Goal: Book appointment/travel/reservation

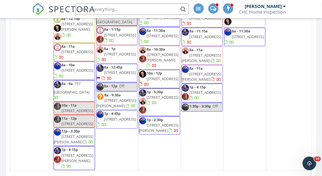
scroll to position [765, 0]
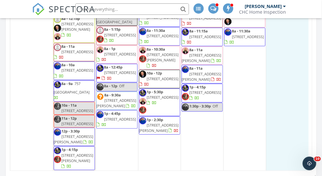
click at [292, 136] on div "4" at bounding box center [287, 71] width 43 height 199
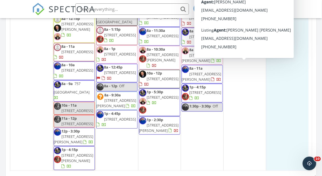
scroll to position [768, 0]
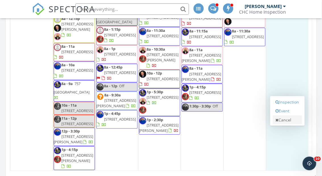
click at [286, 122] on link "Cancel" at bounding box center [287, 119] width 29 height 9
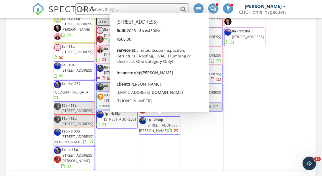
scroll to position [789, 0]
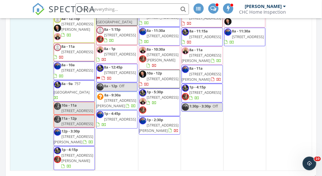
click at [16, 105] on div "28 12a - 12p Off 8a 123 Main Street, Lexington 42539" at bounding box center [31, 71] width 43 height 199
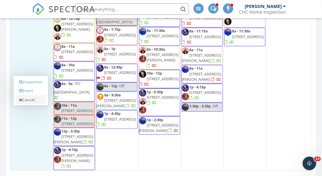
click at [26, 100] on link "Cancel" at bounding box center [30, 99] width 29 height 9
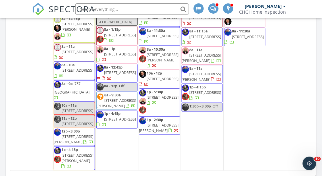
scroll to position [769, 0]
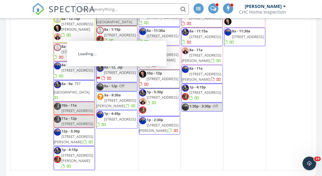
click at [118, 38] on span "615 Boonesboro Ave, Lexington 40508" at bounding box center [120, 34] width 32 height 5
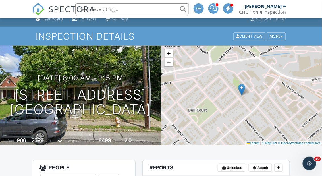
scroll to position [6, 0]
